Goal: Check status: Check status

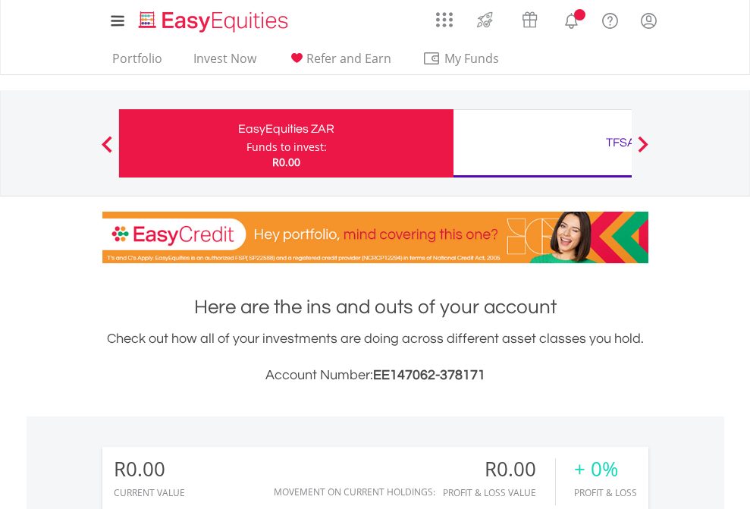
scroll to position [146, 238]
click at [246, 143] on div "Funds to invest:" at bounding box center [286, 147] width 80 height 15
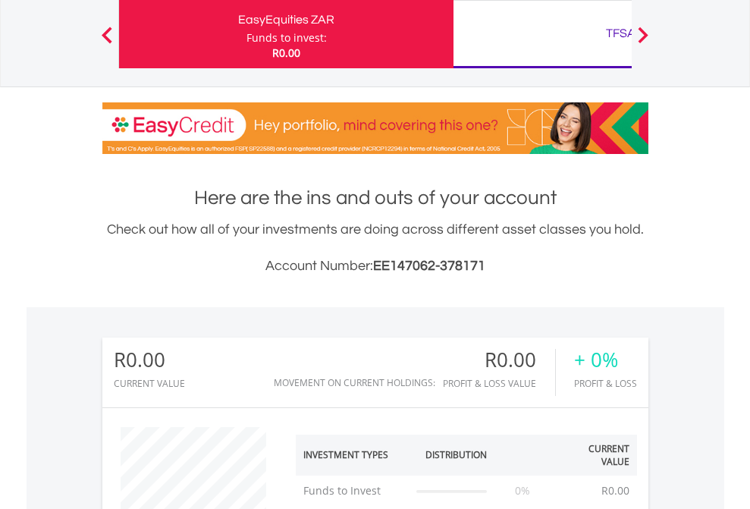
click at [542, 34] on div "TFSA" at bounding box center [621, 33] width 316 height 21
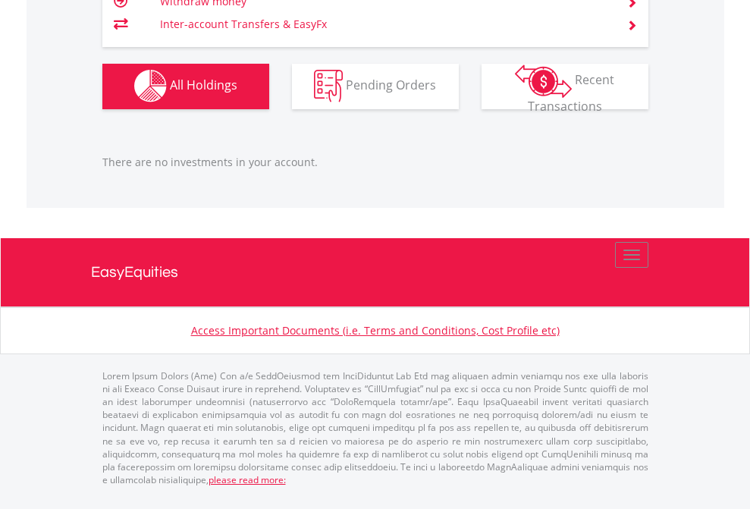
scroll to position [146, 238]
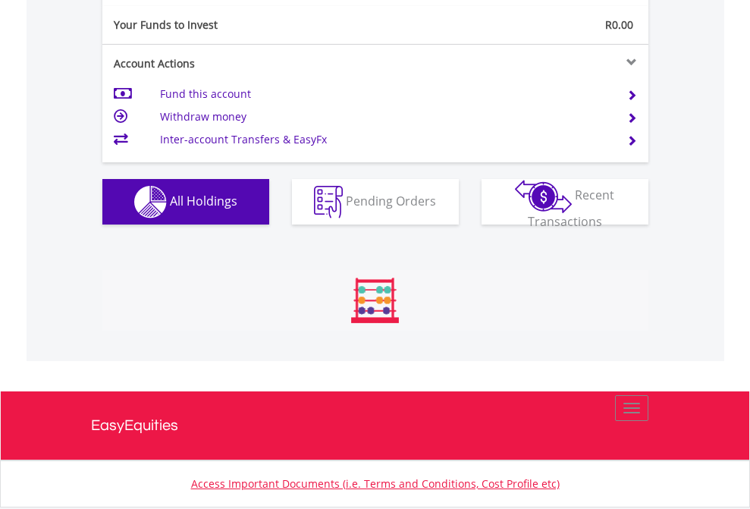
scroll to position [1687, 0]
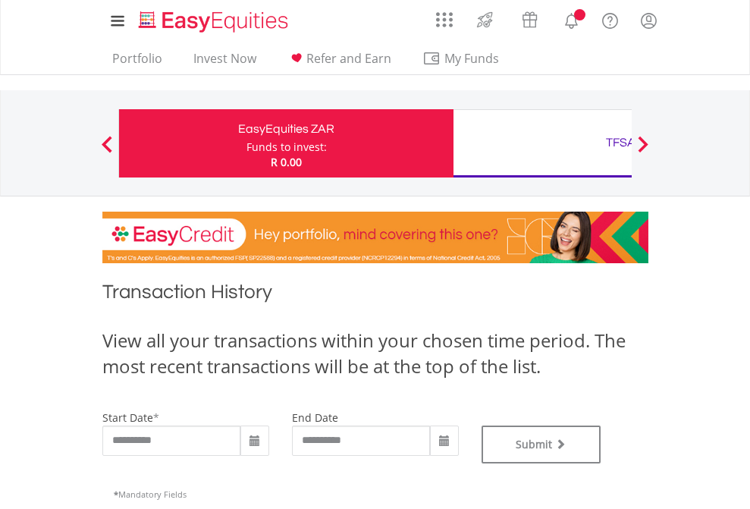
type input "**********"
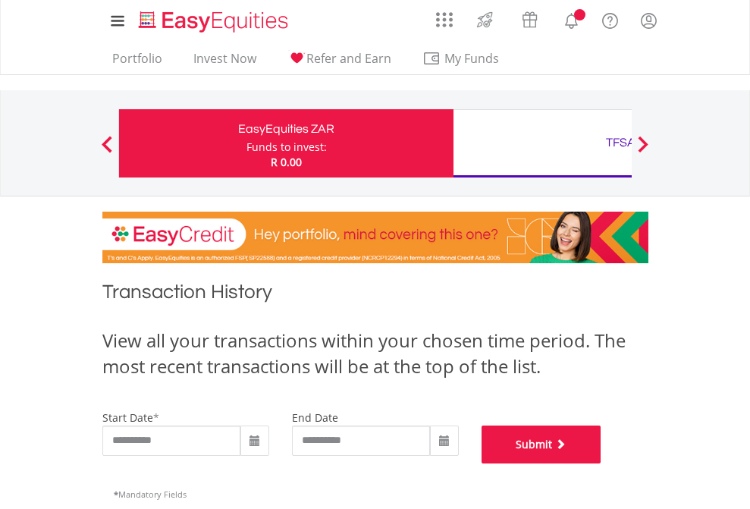
click at [601, 463] on button "Submit" at bounding box center [542, 444] width 120 height 38
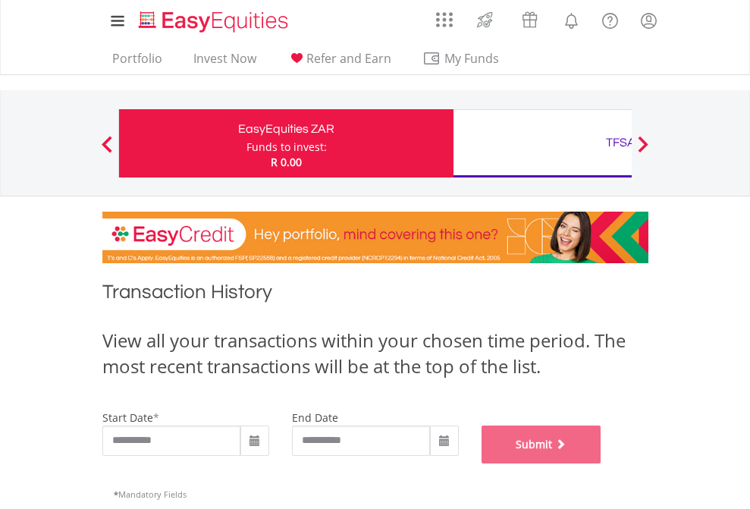
scroll to position [615, 0]
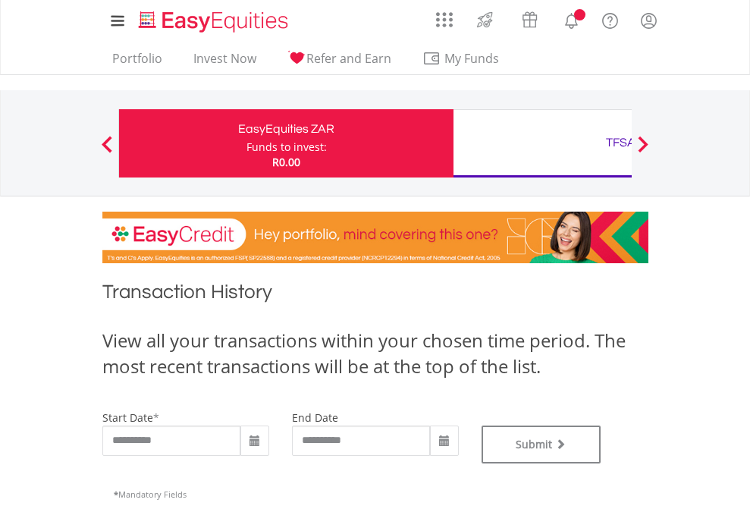
click at [542, 143] on div "TFSA" at bounding box center [621, 142] width 316 height 21
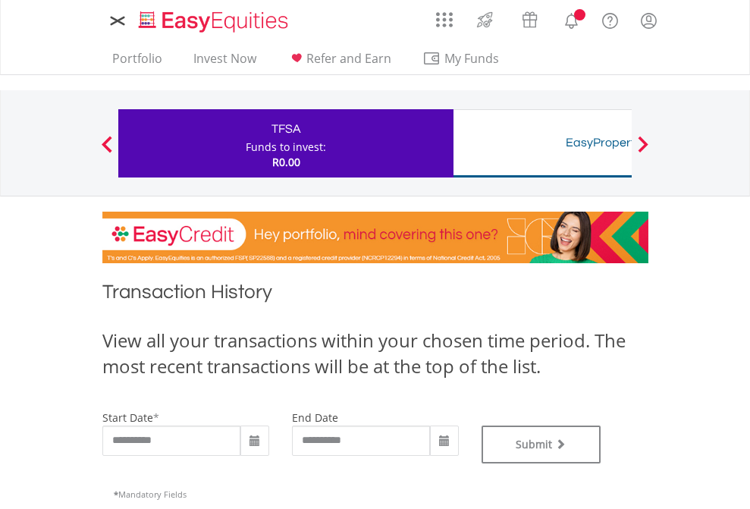
type input "**********"
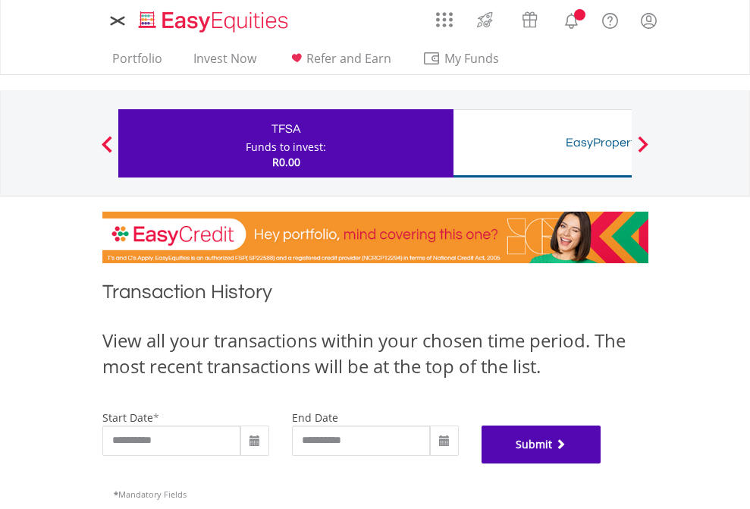
click at [601, 463] on button "Submit" at bounding box center [542, 444] width 120 height 38
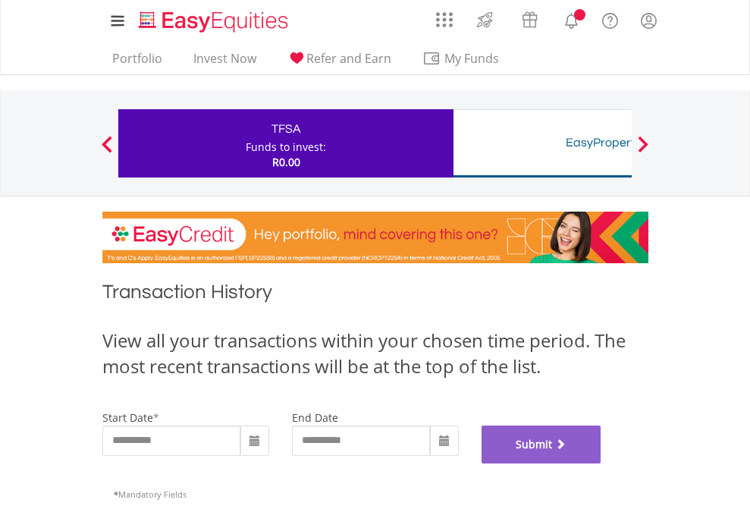
scroll to position [615, 0]
